Goal: Information Seeking & Learning: Learn about a topic

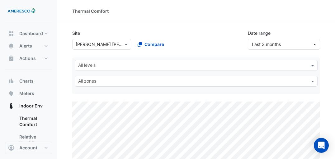
select select "***"
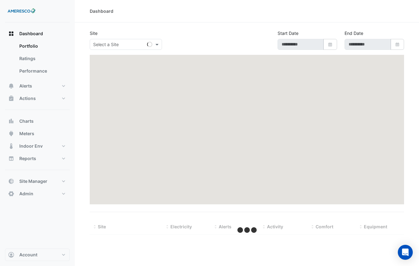
type input "**********"
select select "***"
